Goal: Information Seeking & Learning: Learn about a topic

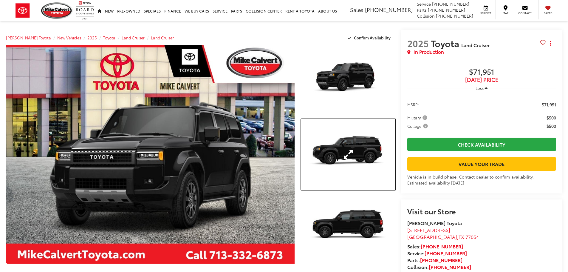
click at [349, 145] on link "Expand Photo 2" at bounding box center [348, 154] width 94 height 71
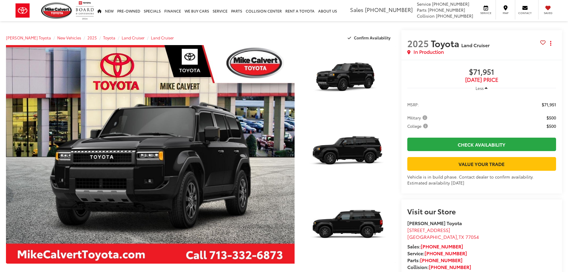
click at [0, 0] on div "2025 Toyota Land Cruiser Land Cruiser 0" at bounding box center [0, 0] width 0 height 0
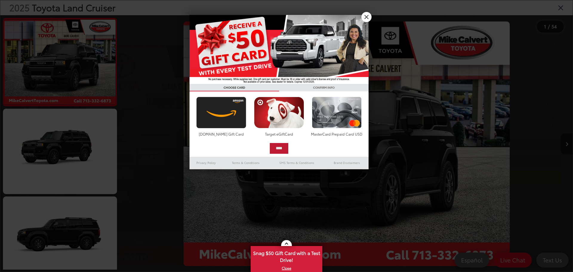
click at [277, 94] on div "First, select your reward [DOMAIN_NAME] Gift Card Target eGiftCard MasterCard P…" at bounding box center [278, 123] width 173 height 59
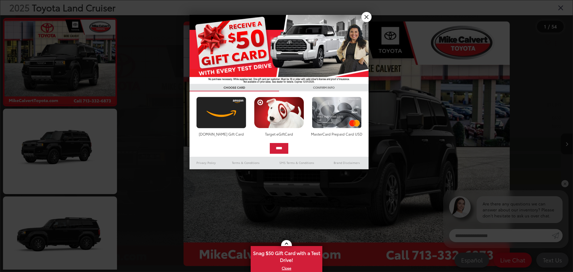
click at [373, 16] on div at bounding box center [286, 136] width 573 height 272
click at [366, 16] on div "1 / 54" at bounding box center [347, 143] width 452 height 257
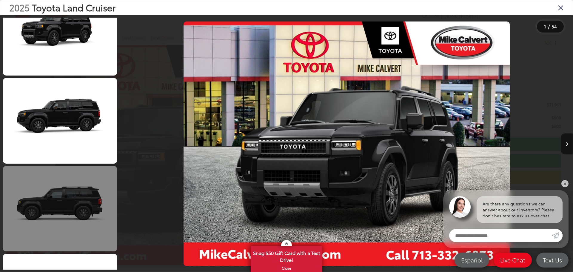
scroll to position [119, 0]
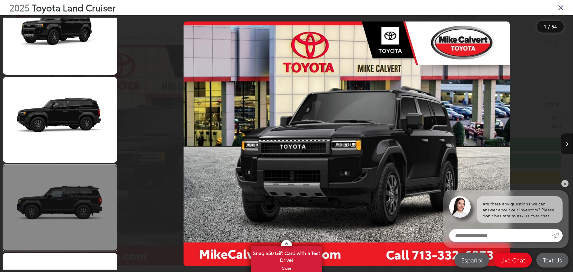
click at [72, 165] on link at bounding box center [60, 207] width 114 height 85
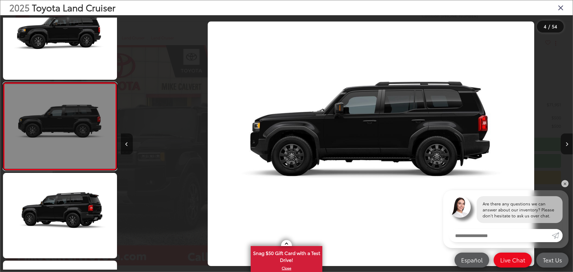
scroll to position [0, 1355]
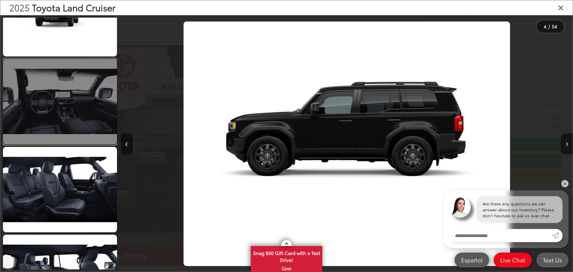
click at [80, 114] on link at bounding box center [60, 101] width 114 height 85
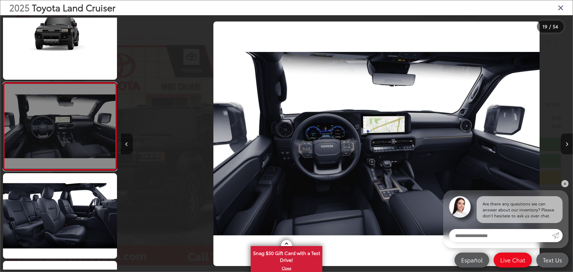
scroll to position [0, 8133]
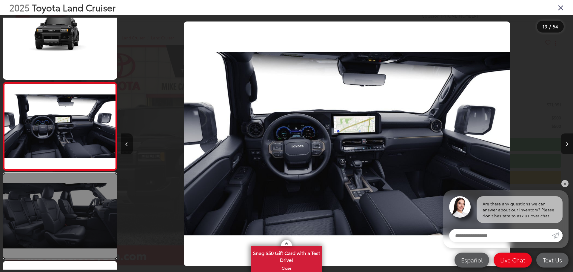
click at [75, 203] on link at bounding box center [60, 215] width 114 height 85
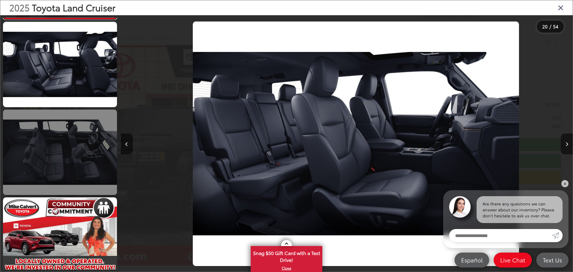
scroll to position [0, 0]
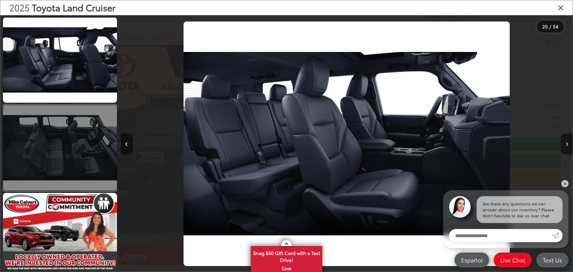
click at [58, 146] on link at bounding box center [60, 147] width 114 height 85
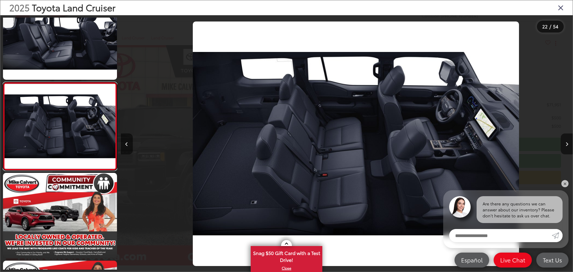
scroll to position [0, 9489]
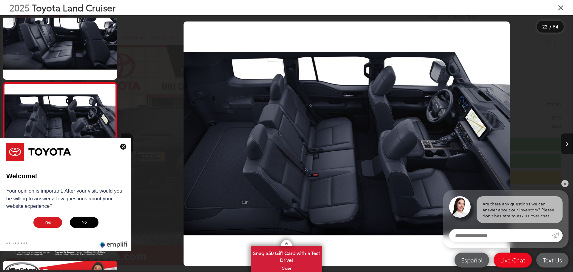
click at [123, 146] on img at bounding box center [123, 147] width 6 height 6
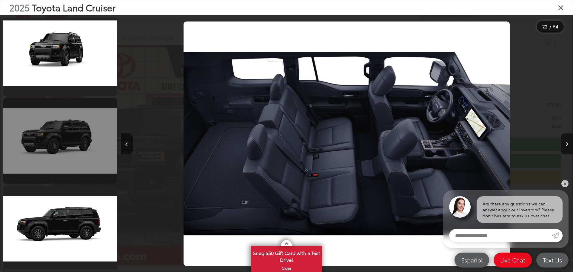
scroll to position [2883, 0]
